Goal: Information Seeking & Learning: Stay updated

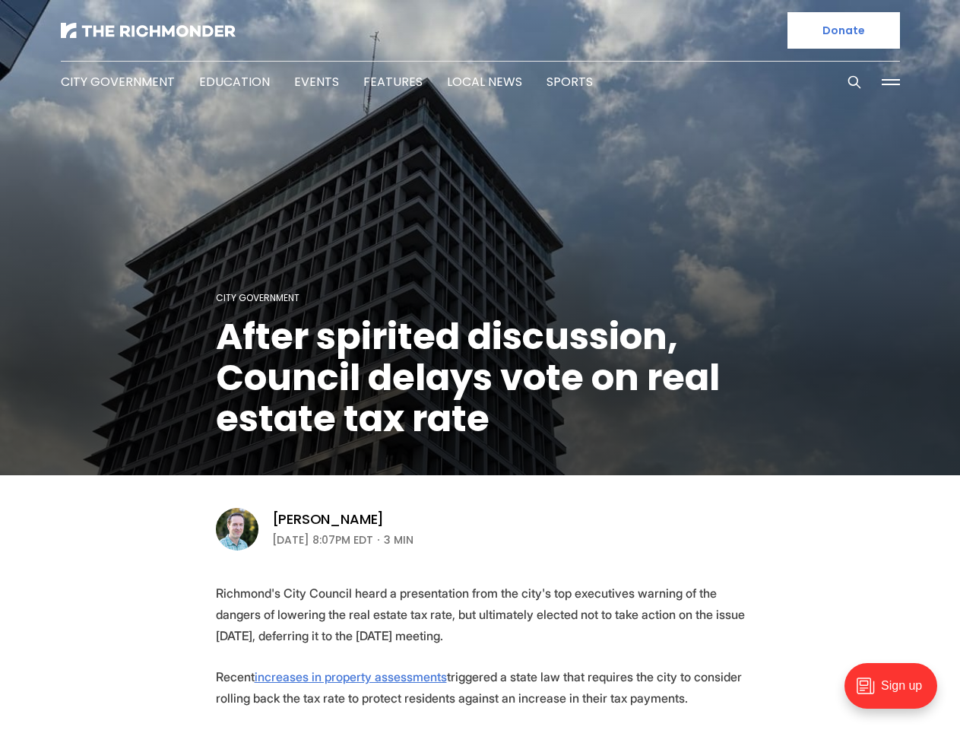
click at [854, 82] on icon "Search this site" at bounding box center [854, 81] width 15 height 15
